Goal: Task Accomplishment & Management: Use online tool/utility

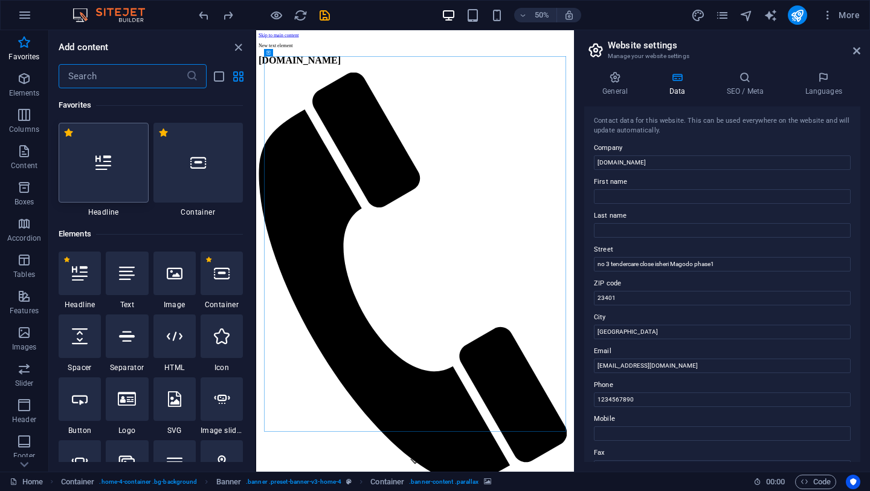
scroll to position [24, 0]
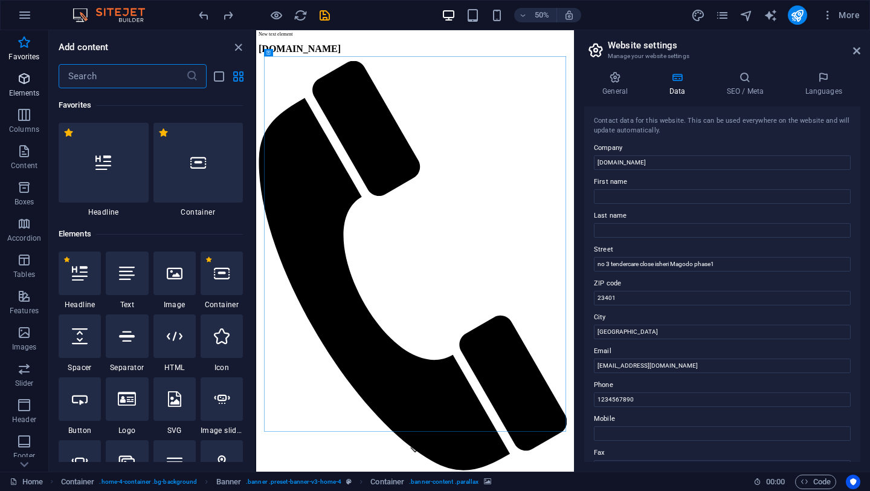
click at [22, 88] on span "Elements" at bounding box center [24, 85] width 48 height 29
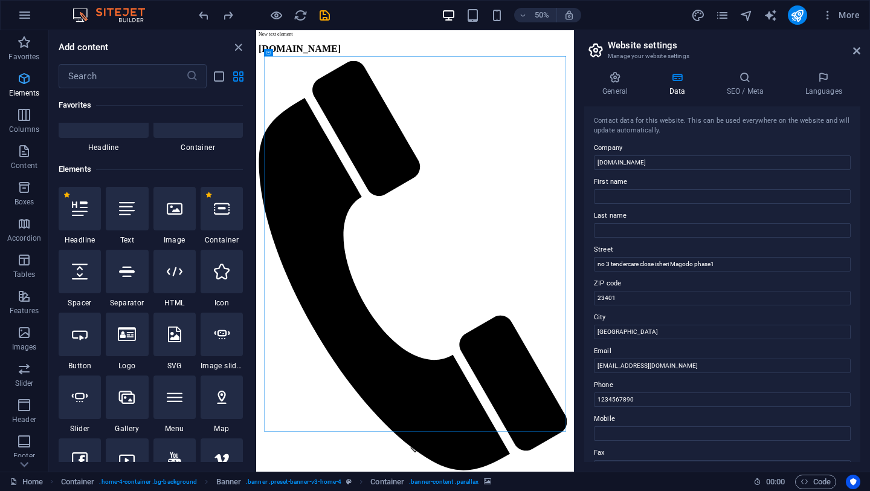
scroll to position [129, 0]
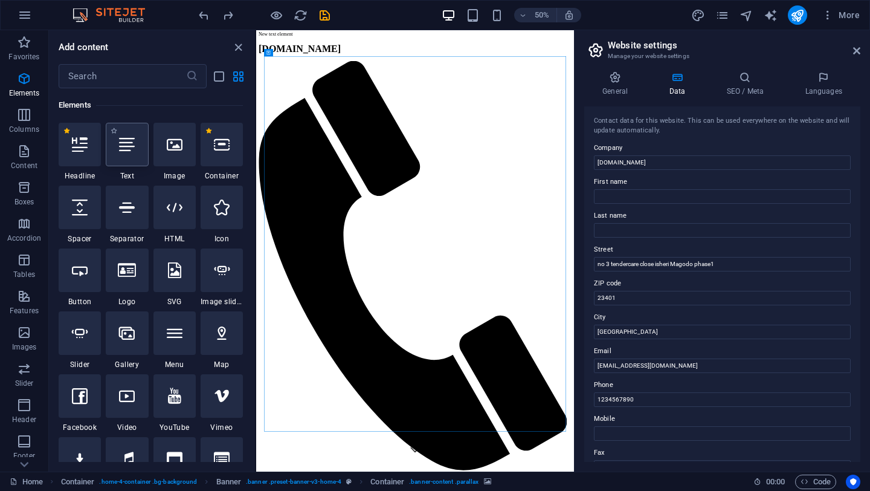
click at [130, 161] on div at bounding box center [127, 145] width 42 height 44
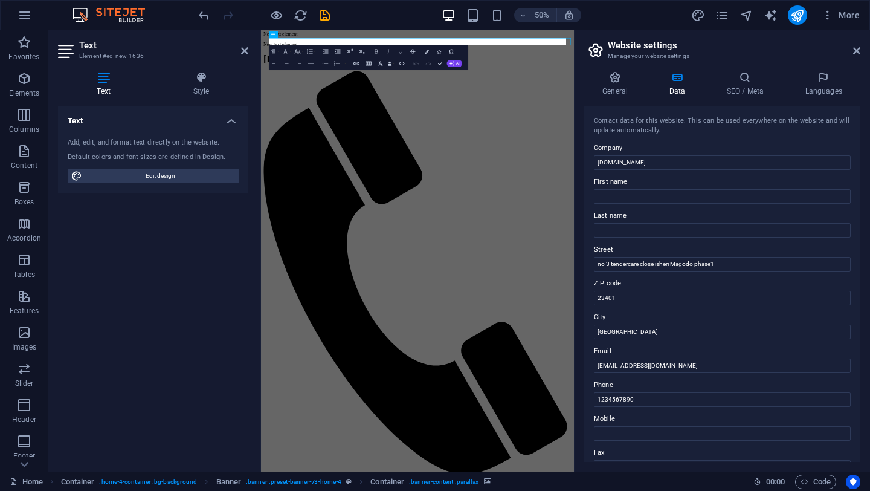
scroll to position [0, 0]
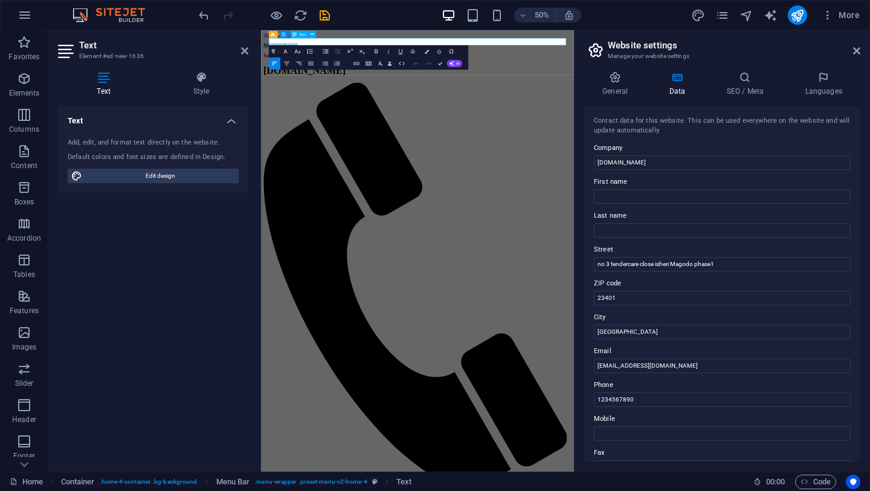
click at [374, 56] on p "New text element" at bounding box center [574, 61] width 616 height 11
click at [286, 52] on icon "button" at bounding box center [285, 51] width 7 height 7
click at [300, 51] on icon "button" at bounding box center [297, 51] width 7 height 7
click at [289, 63] on link "8" at bounding box center [292, 63] width 22 height 9
click at [295, 53] on icon "button" at bounding box center [297, 51] width 7 height 7
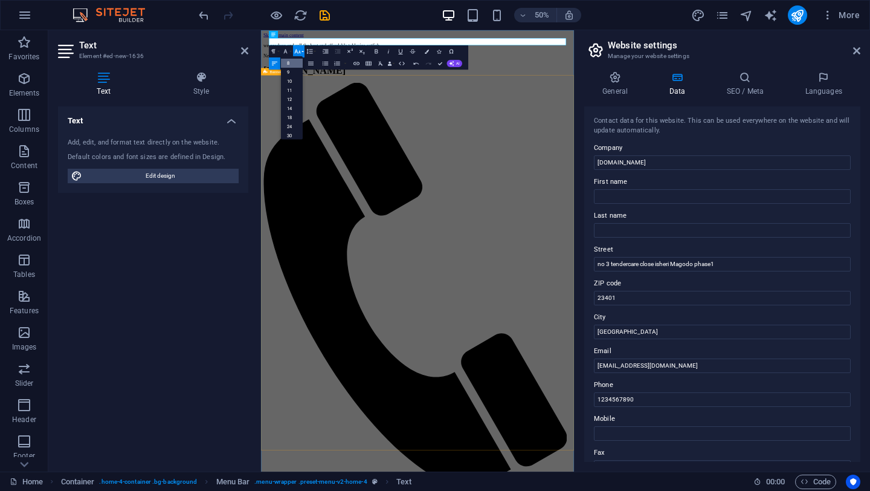
scroll to position [14, 0]
click at [290, 74] on link "10" at bounding box center [292, 73] width 22 height 9
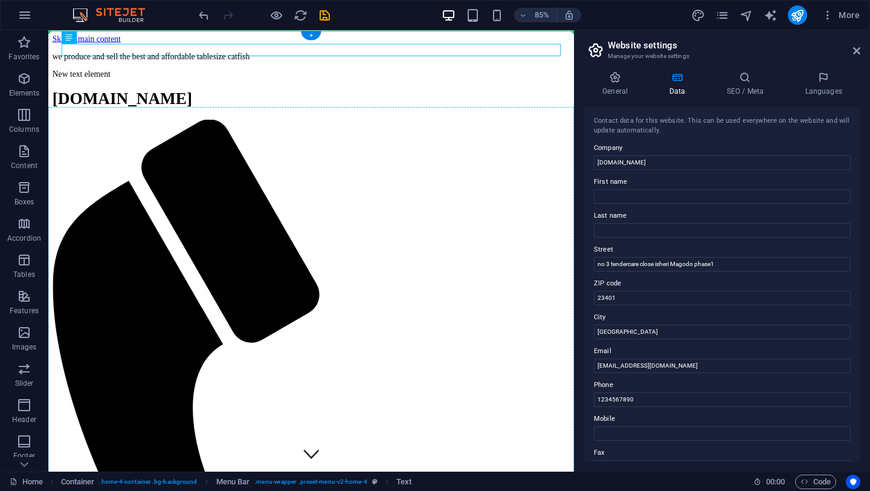
drag, startPoint x: 252, startPoint y: 50, endPoint x: 259, endPoint y: 121, distance: 71.1
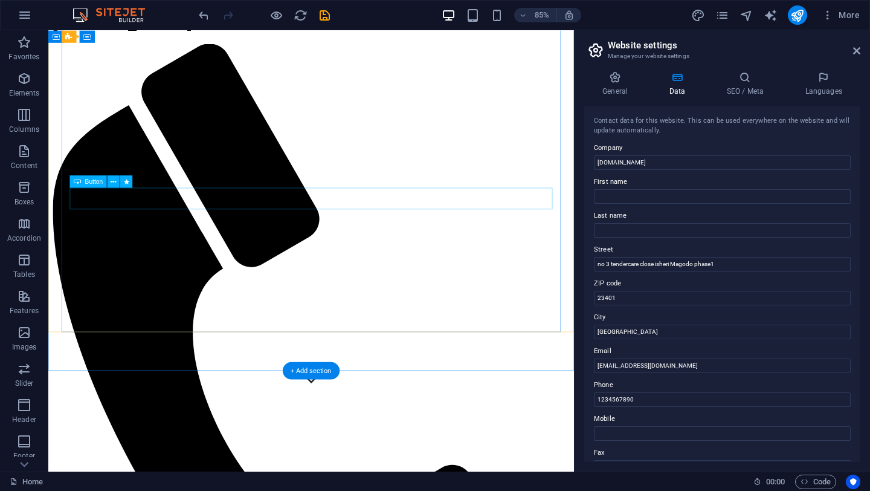
scroll to position [0, 0]
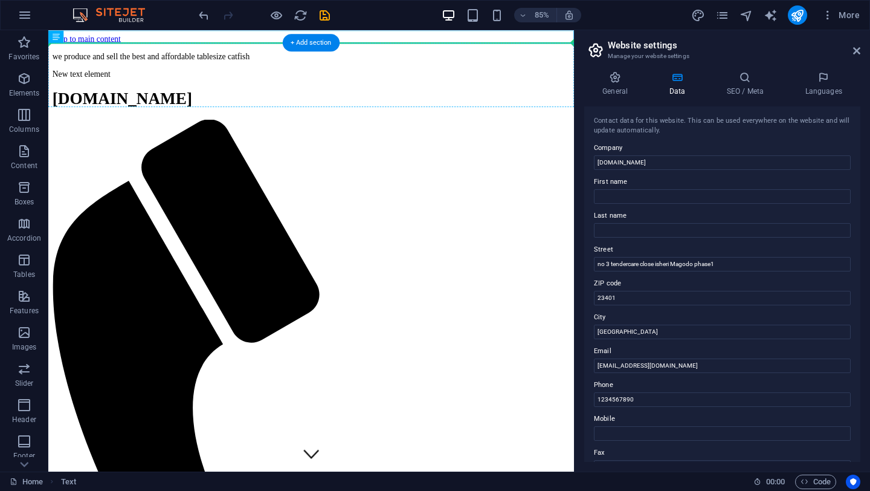
drag, startPoint x: 191, startPoint y: 31, endPoint x: 182, endPoint y: 71, distance: 40.9
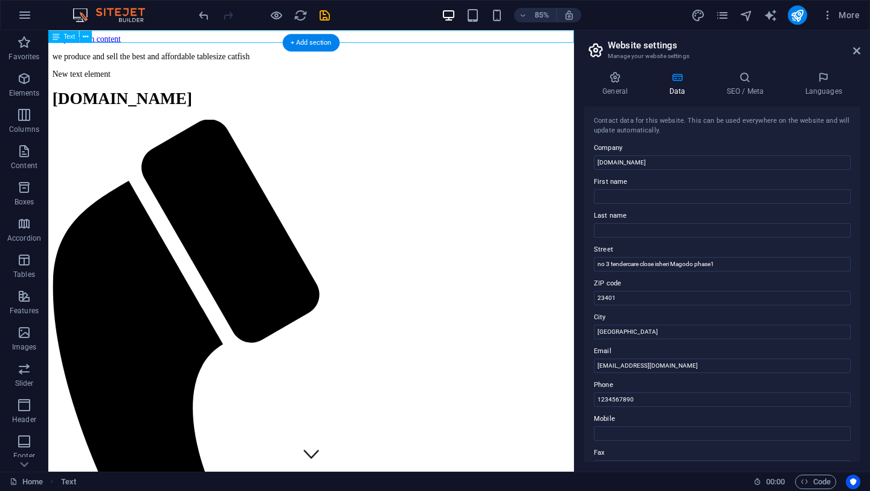
click at [171, 56] on div "we produce and sell the best and affordable tablesize catfish" at bounding box center [357, 61] width 609 height 11
click at [85, 36] on icon at bounding box center [85, 36] width 5 height 11
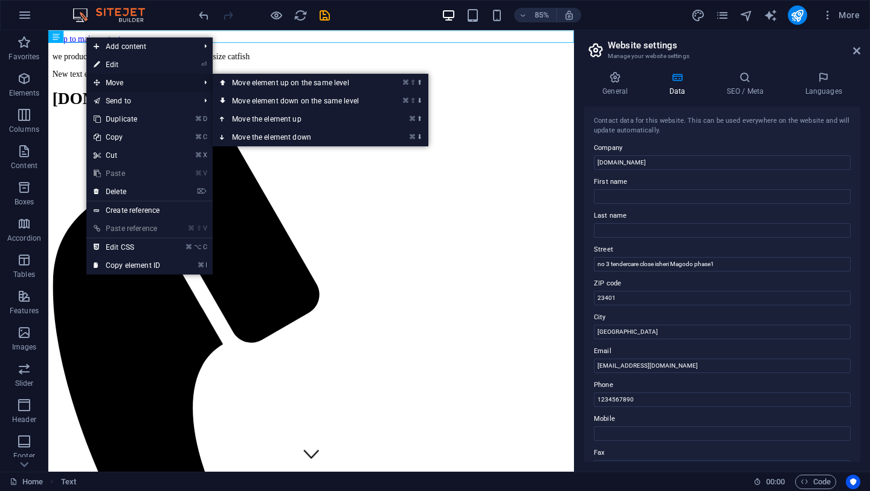
click at [134, 82] on span "Move" at bounding box center [140, 83] width 108 height 18
click at [300, 135] on link "⌘ ⬇ Move the element down" at bounding box center [298, 137] width 170 height 18
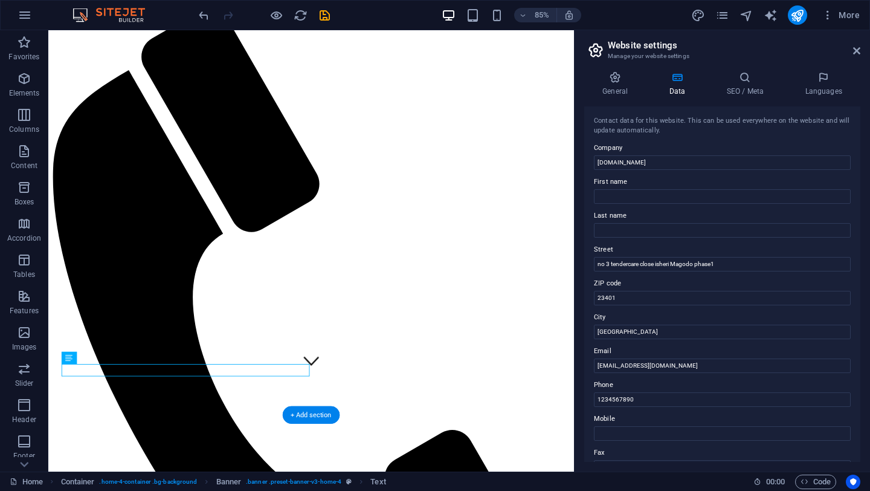
scroll to position [128, 0]
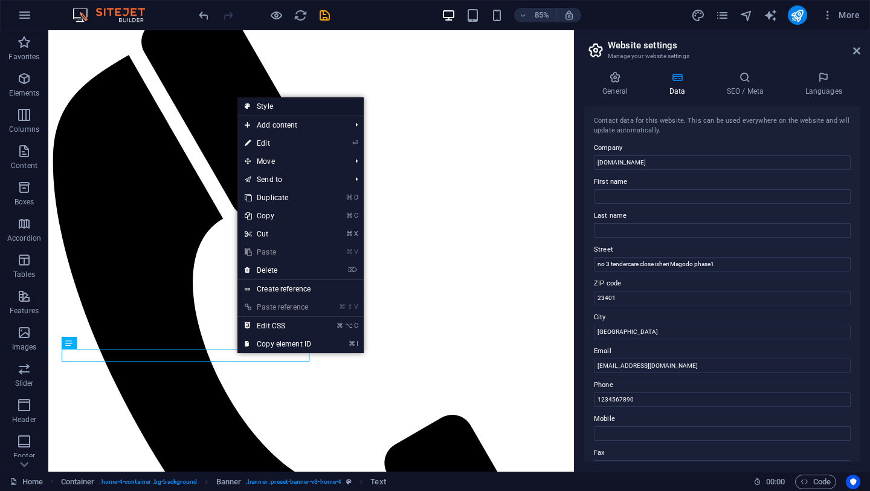
click at [284, 106] on link "Style" at bounding box center [300, 106] width 126 height 18
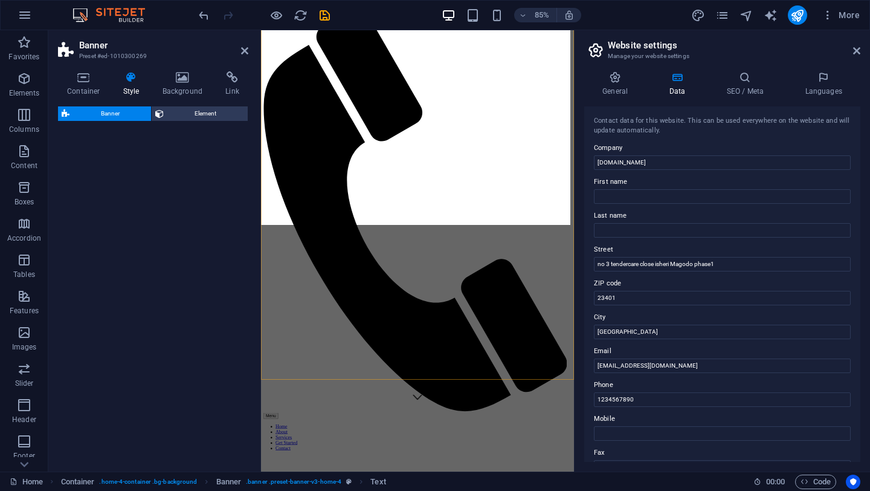
select select "preset-banner-v3-home-4"
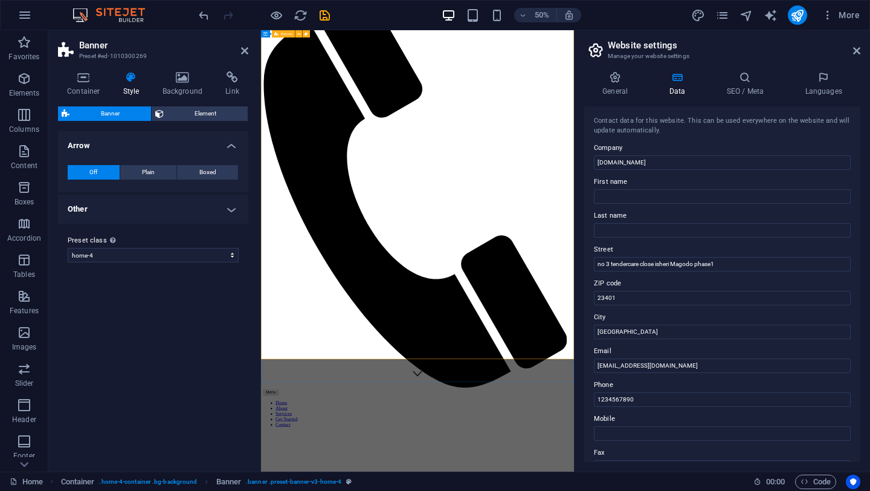
scroll to position [182, 0]
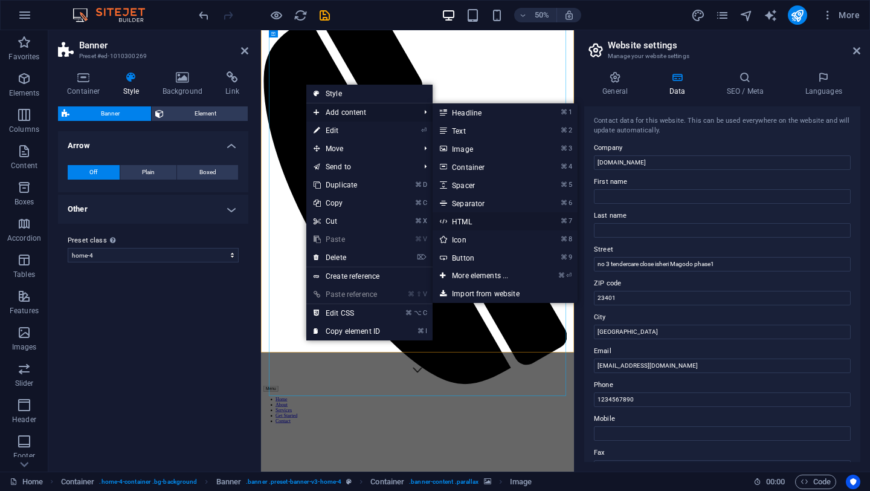
click at [463, 218] on link "⌘ 7 HTML" at bounding box center [483, 221] width 100 height 18
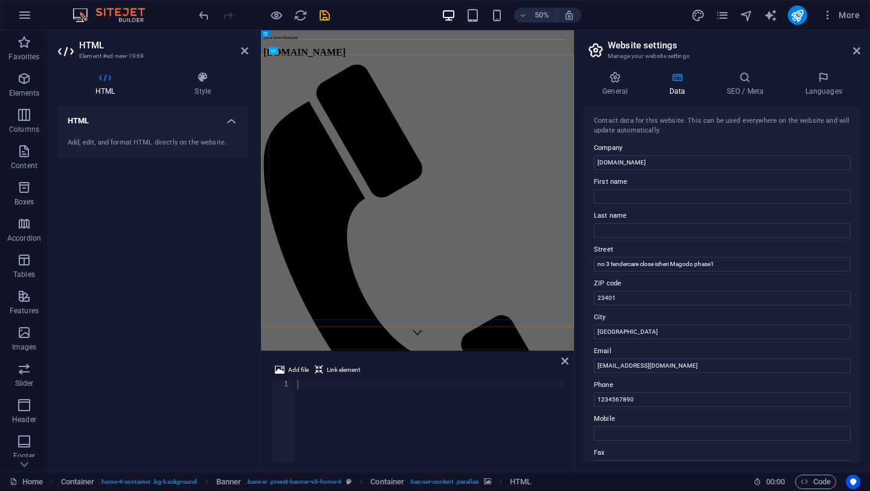
scroll to position [0, 0]
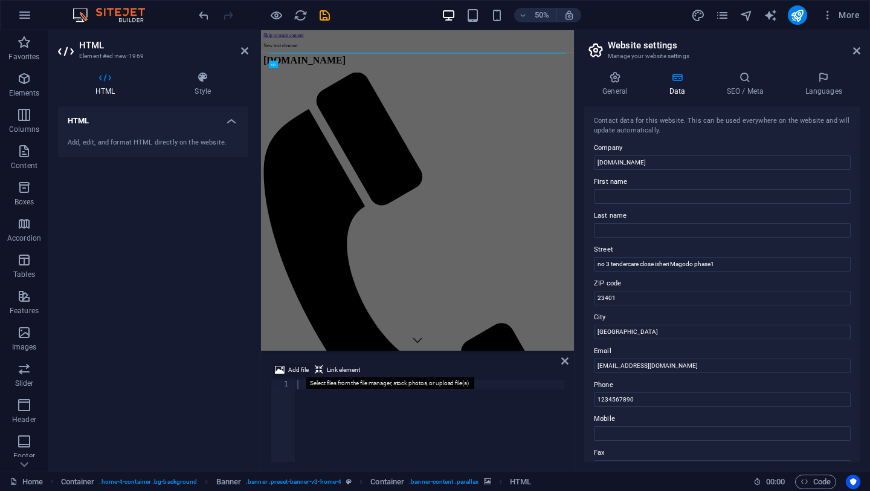
click at [297, 369] on span "Add file" at bounding box center [298, 370] width 21 height 15
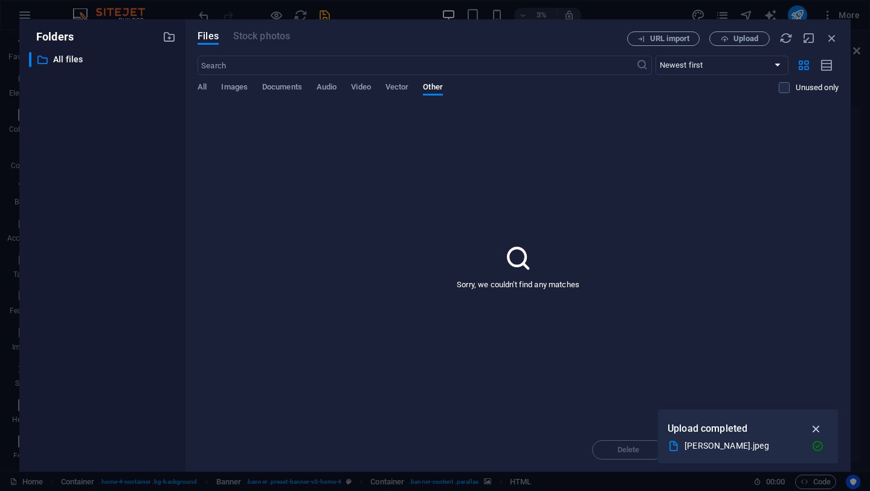
click at [818, 423] on icon "button" at bounding box center [817, 428] width 14 height 13
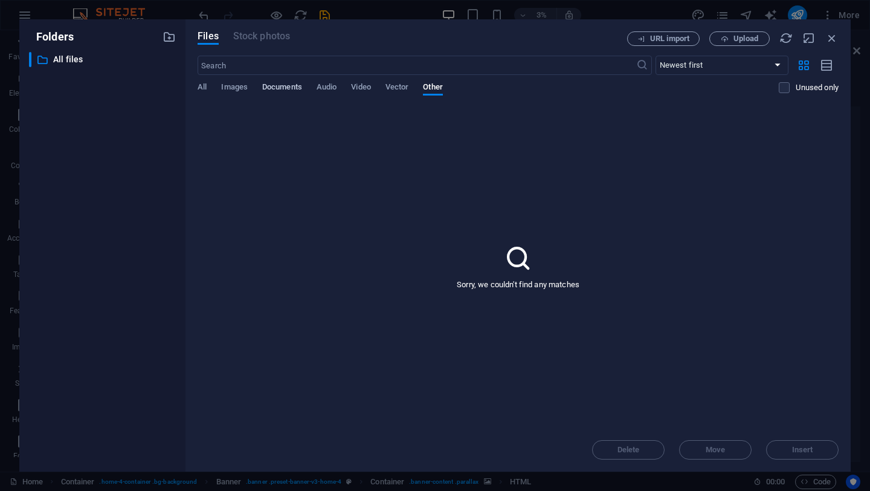
click at [292, 84] on span "Documents" at bounding box center [282, 88] width 40 height 17
click at [201, 80] on div "​ Newest first Oldest first Name (A-Z) Name (Z-A) Size (0-9) Size (9-0) Resolut…" at bounding box center [518, 81] width 641 height 50
click at [203, 91] on span "All" at bounding box center [202, 88] width 9 height 17
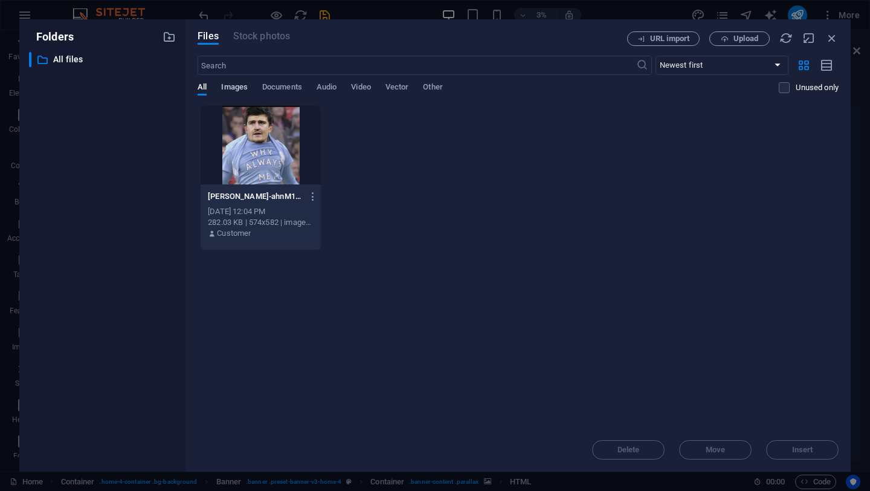
click at [238, 85] on span "Images" at bounding box center [234, 88] width 27 height 17
click at [730, 42] on span "Upload" at bounding box center [740, 39] width 50 height 8
click at [827, 42] on icon "button" at bounding box center [831, 37] width 13 height 13
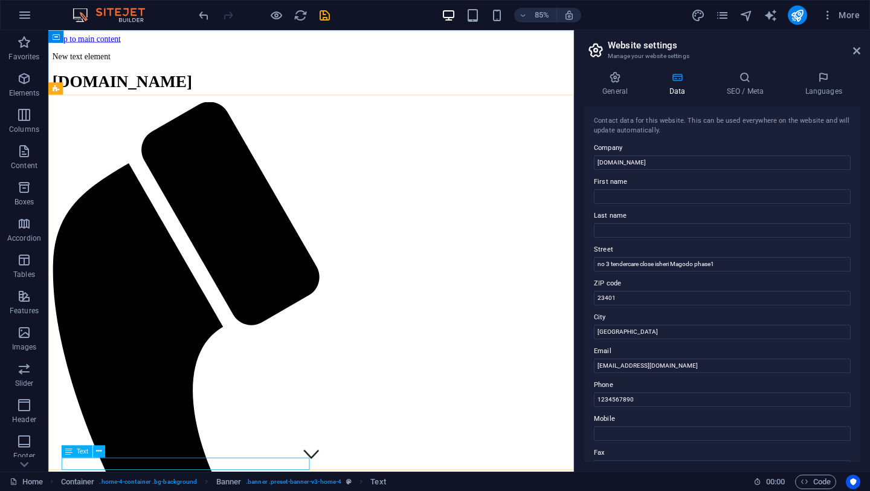
click at [68, 455] on icon at bounding box center [69, 451] width 7 height 12
click at [84, 451] on span "Text" at bounding box center [82, 451] width 11 height 6
click at [84, 454] on span "Text" at bounding box center [82, 451] width 11 height 6
click at [96, 453] on icon at bounding box center [98, 450] width 5 height 11
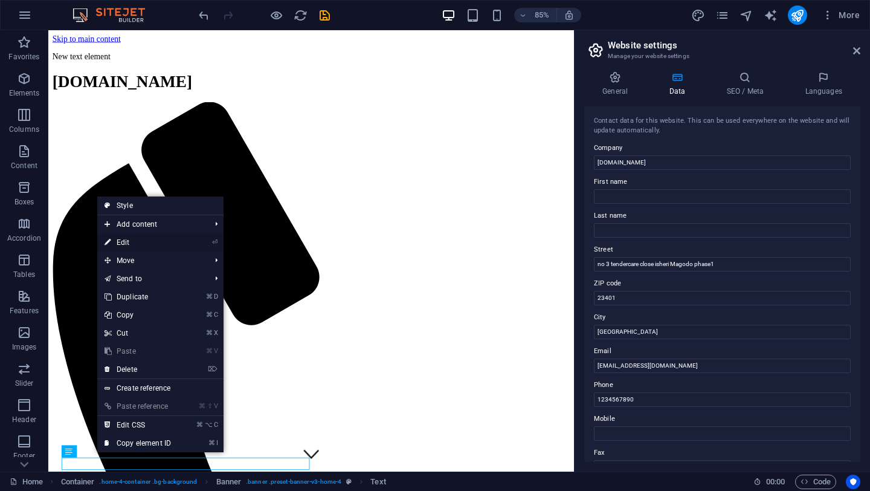
click at [210, 243] on li "⏎ Edit" at bounding box center [160, 242] width 126 height 18
click at [188, 243] on li "⏎ Edit" at bounding box center [160, 242] width 126 height 18
click at [112, 243] on link "⏎ Edit" at bounding box center [137, 242] width 81 height 18
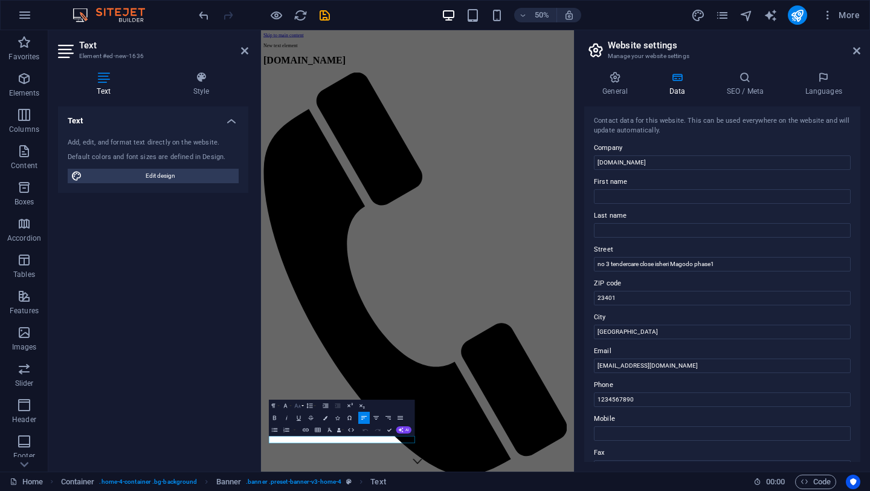
click at [295, 406] on icon "button" at bounding box center [297, 405] width 6 height 4
click at [291, 380] on link "72" at bounding box center [292, 383] width 22 height 9
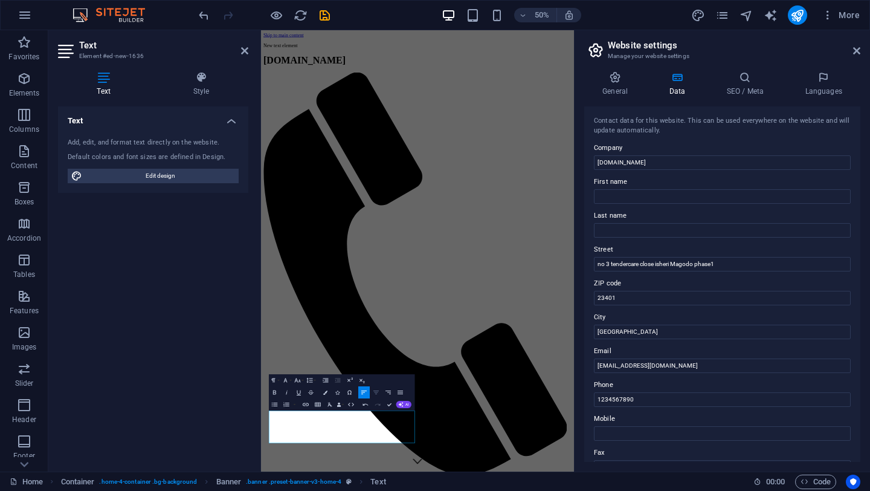
click at [375, 396] on button "Align Center" at bounding box center [375, 392] width 11 height 12
click at [297, 378] on icon "button" at bounding box center [297, 379] width 7 height 7
click at [294, 364] on link "96" at bounding box center [292, 367] width 22 height 9
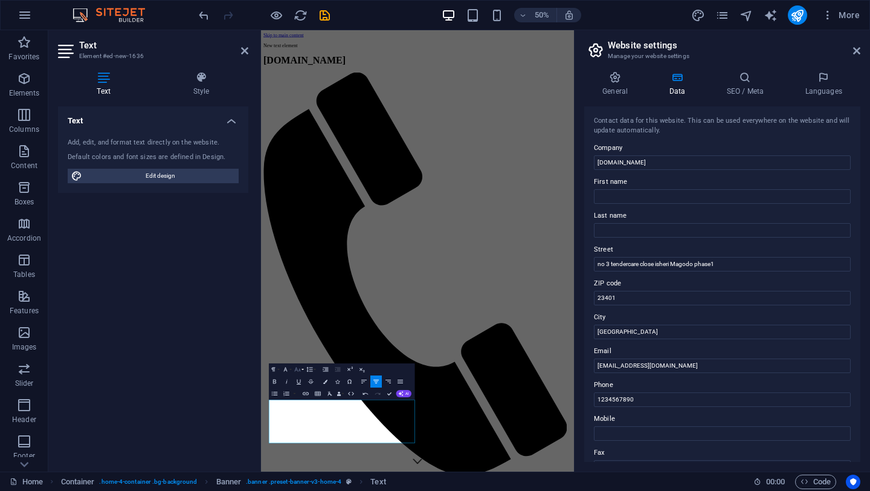
click at [296, 366] on icon "button" at bounding box center [297, 369] width 7 height 7
click at [288, 296] on link "9" at bounding box center [292, 295] width 22 height 9
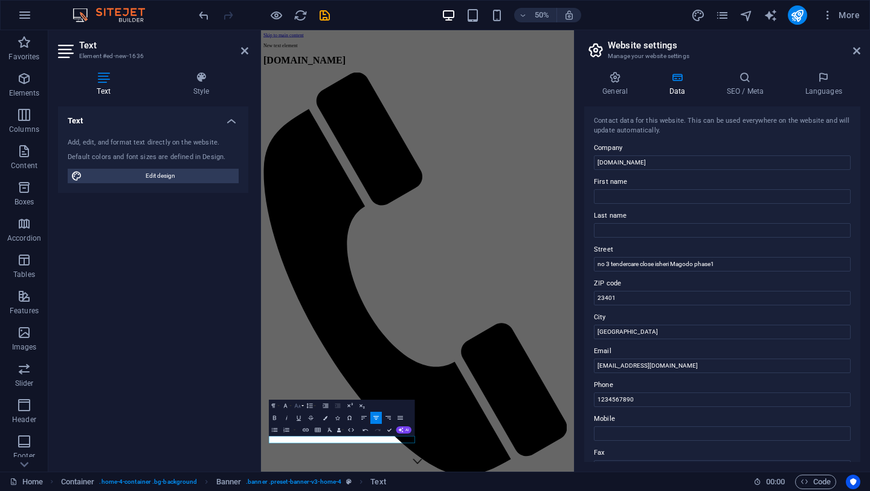
click at [300, 405] on icon "button" at bounding box center [297, 405] width 7 height 7
click at [287, 371] on link "24" at bounding box center [292, 370] width 22 height 9
click at [273, 415] on icon "button" at bounding box center [274, 414] width 3 height 4
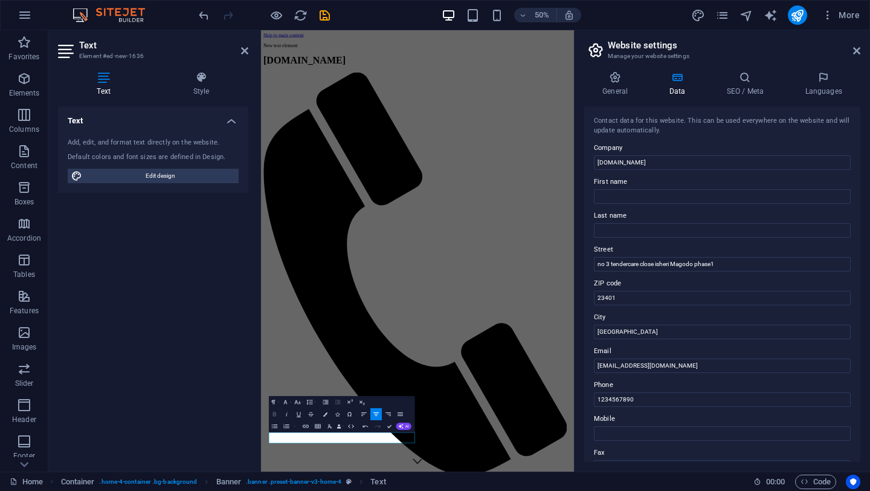
click at [275, 413] on icon "button" at bounding box center [274, 413] width 7 height 7
click at [285, 399] on icon "button" at bounding box center [285, 401] width 7 height 7
click at [289, 341] on link "Impact" at bounding box center [299, 343] width 48 height 9
click at [402, 415] on icon "button" at bounding box center [400, 414] width 5 height 4
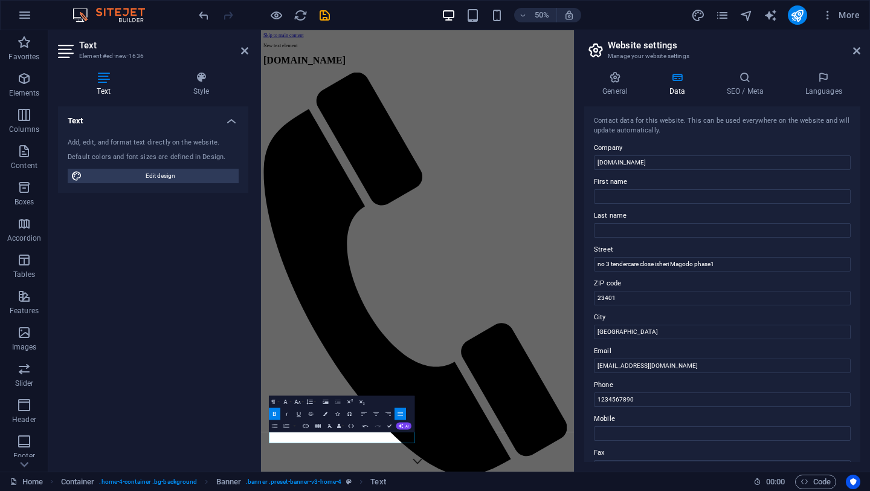
click at [399, 415] on icon "button" at bounding box center [400, 414] width 5 height 4
click at [386, 415] on icon "button" at bounding box center [387, 413] width 7 height 7
click at [378, 415] on icon "button" at bounding box center [375, 413] width 7 height 7
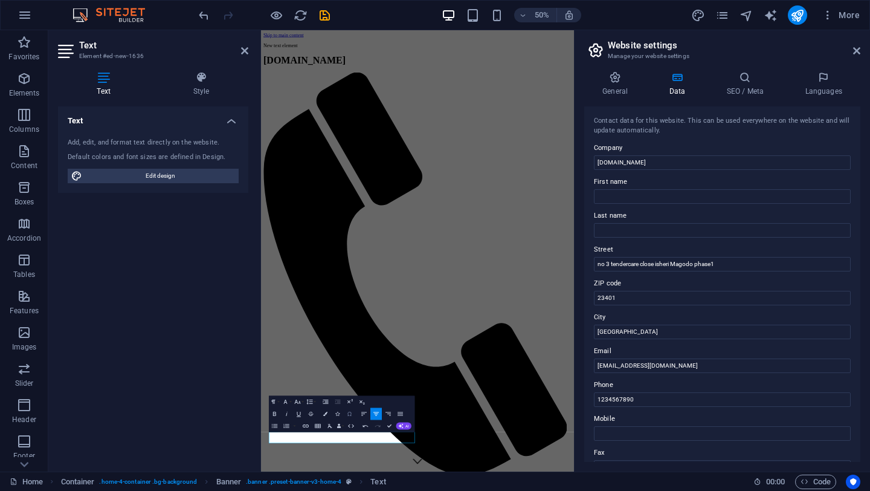
click at [352, 415] on icon "button" at bounding box center [349, 413] width 7 height 7
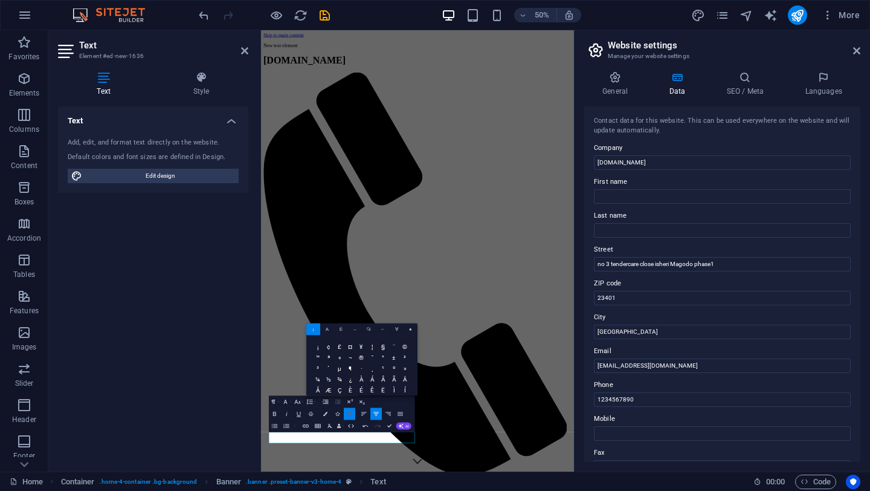
click at [350, 410] on icon "button" at bounding box center [349, 413] width 7 height 7
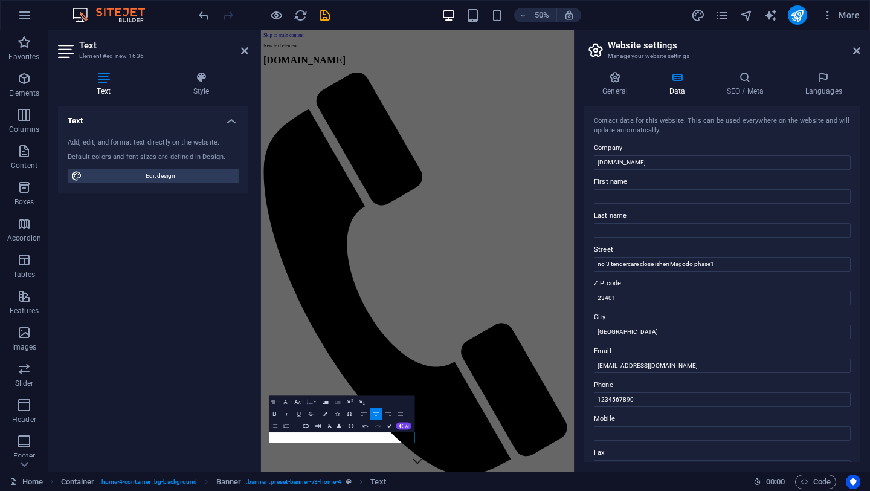
click at [311, 398] on icon "button" at bounding box center [309, 401] width 7 height 7
click at [300, 398] on icon "button" at bounding box center [297, 401] width 7 height 7
click at [299, 398] on icon "button" at bounding box center [297, 401] width 7 height 7
click at [291, 332] on link "14" at bounding box center [292, 336] width 22 height 9
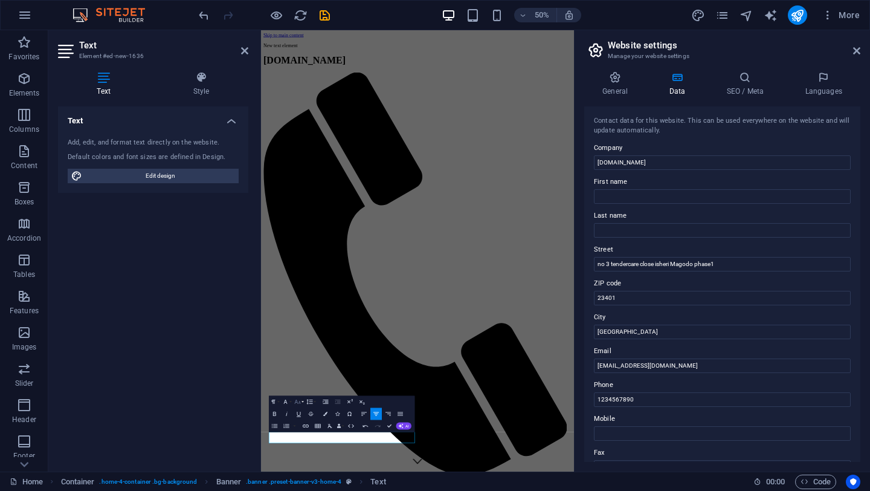
click at [297, 398] on icon "button" at bounding box center [297, 401] width 7 height 7
click at [295, 347] on link "48" at bounding box center [292, 348] width 22 height 9
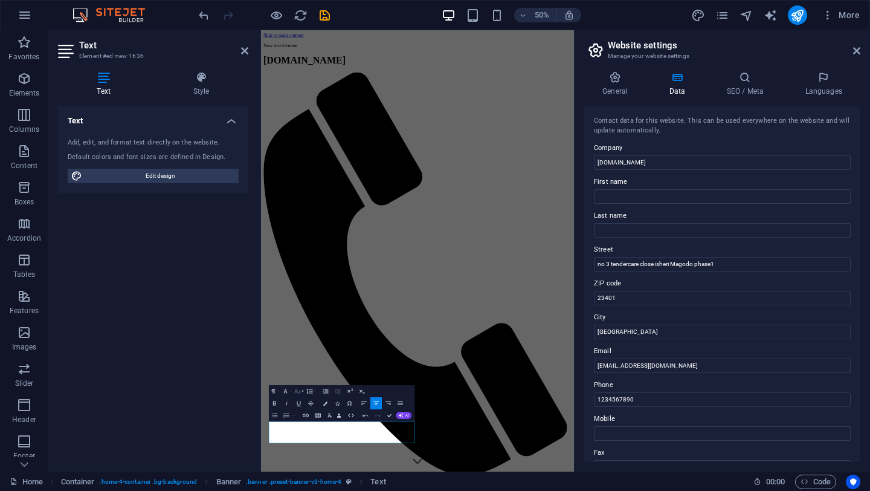
click at [302, 385] on button "Font Size" at bounding box center [298, 391] width 11 height 12
click at [293, 327] on link "36" at bounding box center [292, 329] width 22 height 9
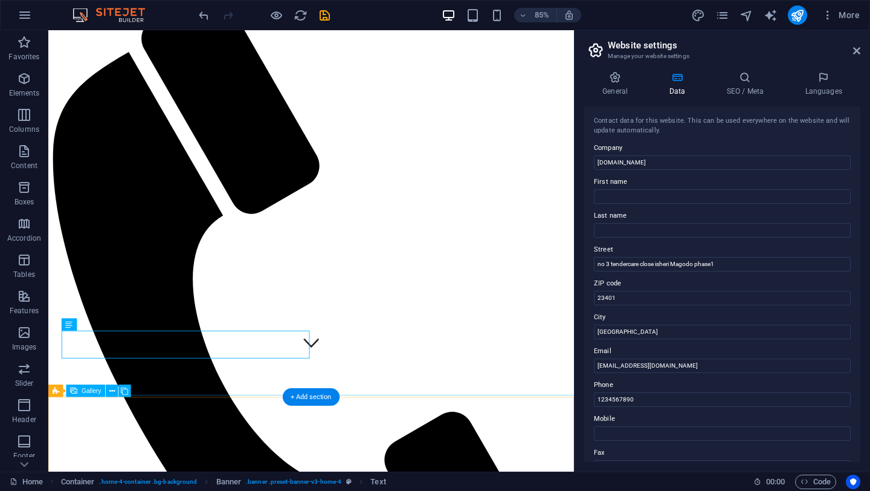
scroll to position [132, 0]
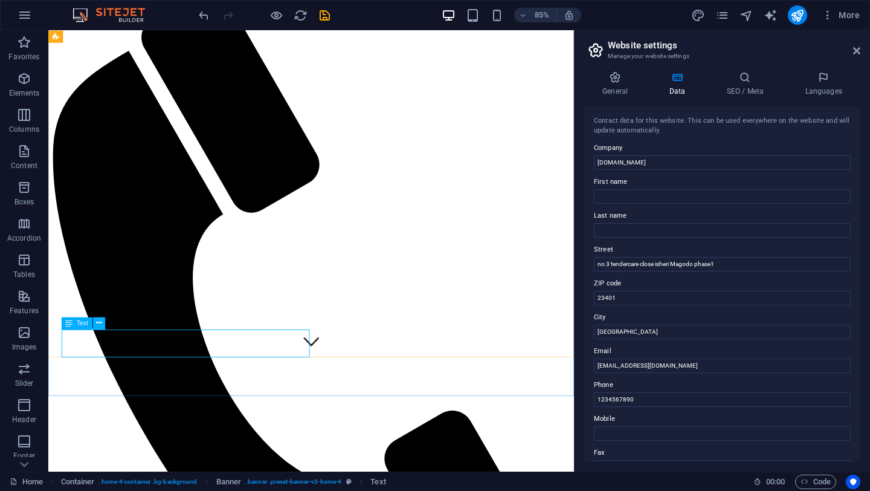
click at [68, 324] on icon at bounding box center [69, 323] width 7 height 12
drag, startPoint x: 120, startPoint y: 352, endPoint x: 127, endPoint y: 384, distance: 32.2
click at [67, 324] on icon at bounding box center [69, 323] width 7 height 12
drag, startPoint x: 67, startPoint y: 324, endPoint x: 81, endPoint y: 323, distance: 13.9
click at [95, 323] on div "Text" at bounding box center [87, 323] width 50 height 13
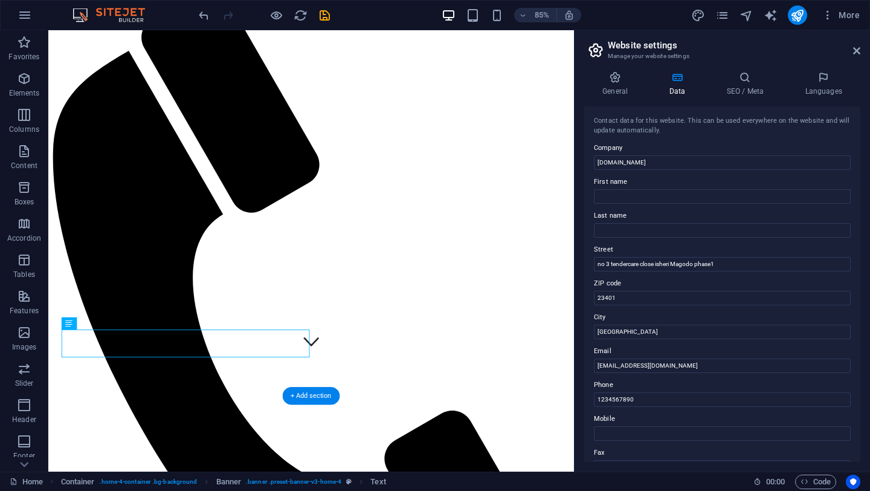
drag, startPoint x: 115, startPoint y: 352, endPoint x: 102, endPoint y: 403, distance: 53.1
click at [99, 326] on icon at bounding box center [98, 323] width 5 height 11
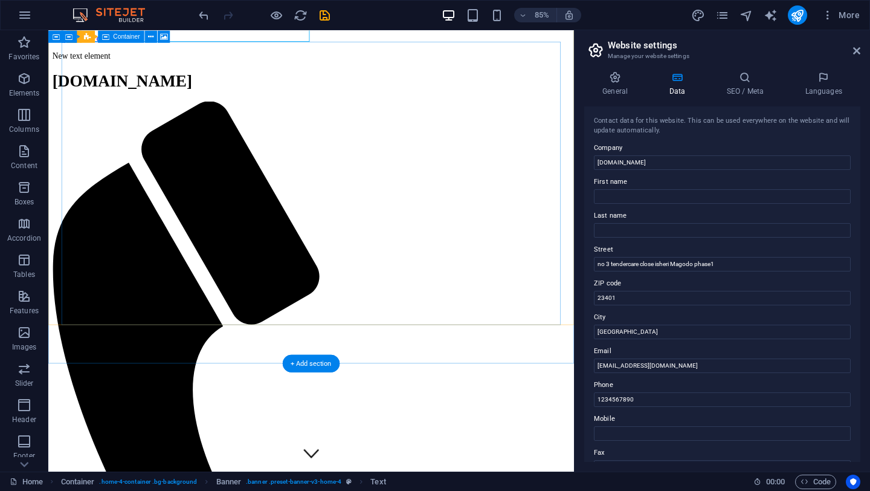
scroll to position [0, 0]
